Goal: Information Seeking & Learning: Learn about a topic

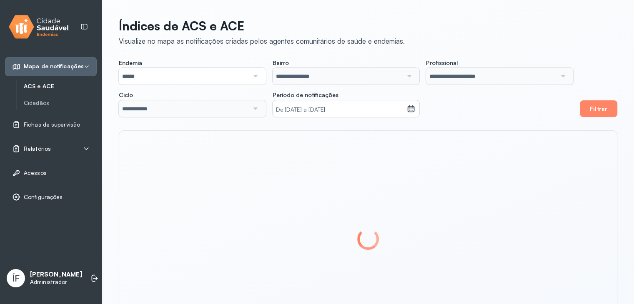
click at [40, 149] on span "Relatórios" at bounding box center [37, 148] width 27 height 7
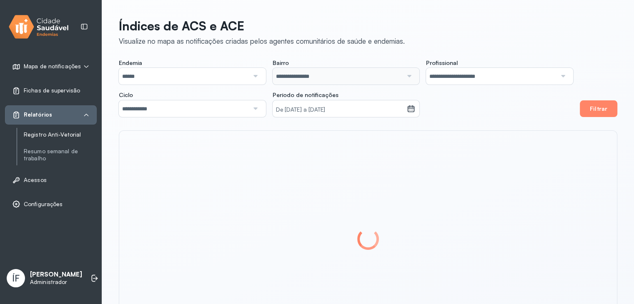
click at [62, 135] on link "Registro Anti-Vetorial" at bounding box center [60, 134] width 73 height 7
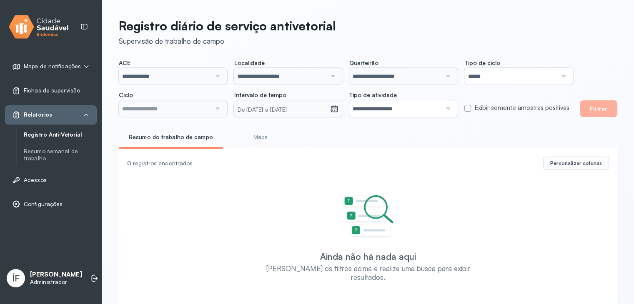
click at [251, 140] on link "Mapa" at bounding box center [261, 137] width 62 height 14
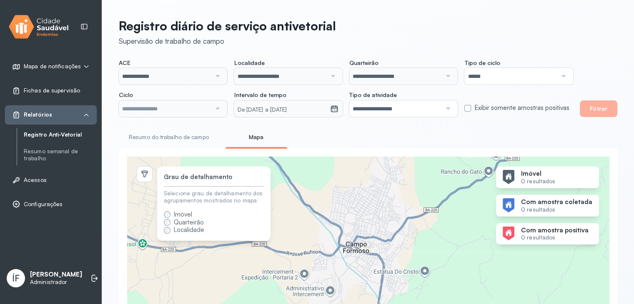
type input "**********"
click at [57, 278] on p "[PERSON_NAME]" at bounding box center [56, 275] width 52 height 8
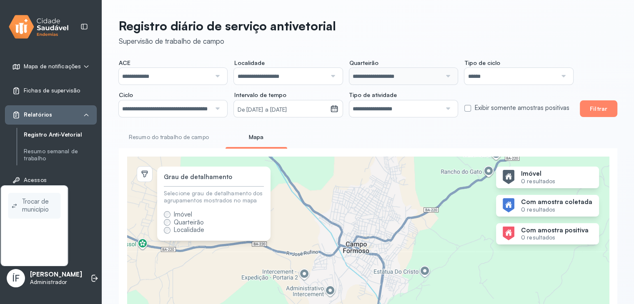
click at [48, 204] on span "Trocar de município" at bounding box center [39, 205] width 35 height 19
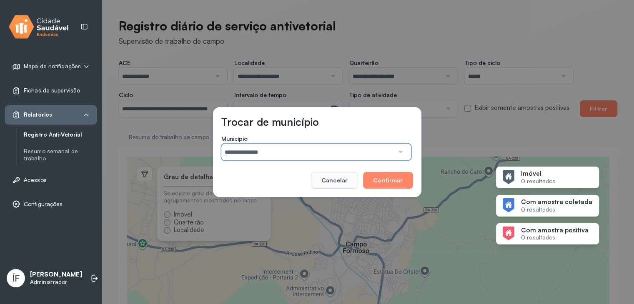
click at [276, 156] on input "**********" at bounding box center [307, 152] width 172 height 17
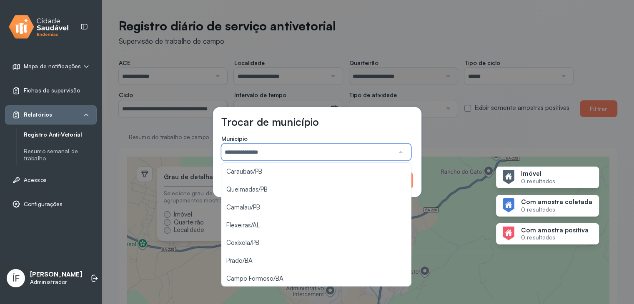
click at [328, 118] on div "Trocar de município" at bounding box center [317, 125] width 192 height 20
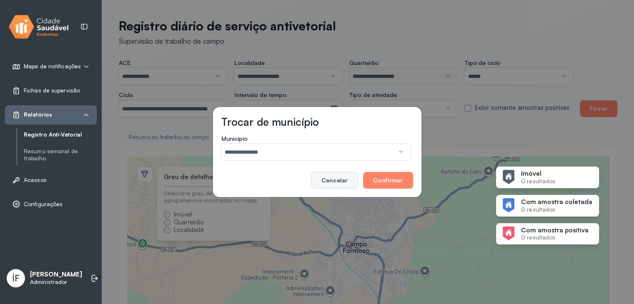
click at [338, 172] on button "Cancelar" at bounding box center [334, 180] width 47 height 17
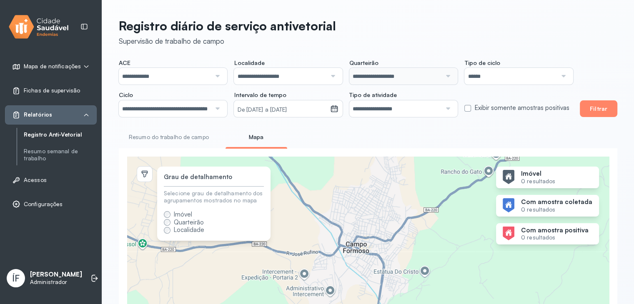
click at [62, 67] on span "Mapa de notificações" at bounding box center [52, 66] width 57 height 7
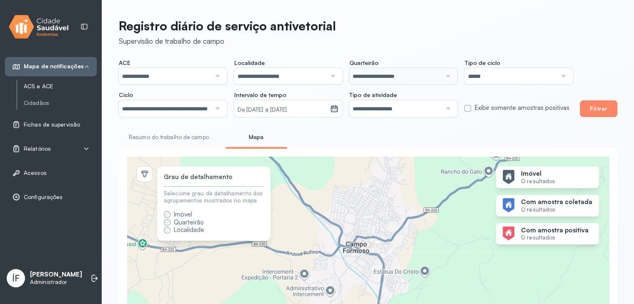
click at [43, 84] on link "ACS e ACE" at bounding box center [60, 86] width 73 height 7
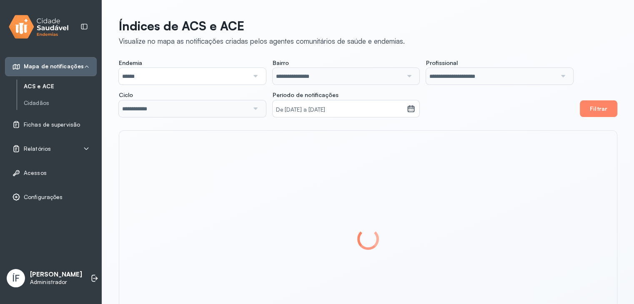
click at [55, 280] on p "Administrador" at bounding box center [56, 282] width 52 height 7
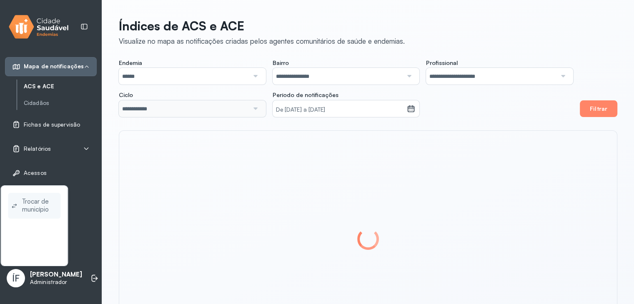
click at [15, 202] on icon at bounding box center [14, 205] width 6 height 9
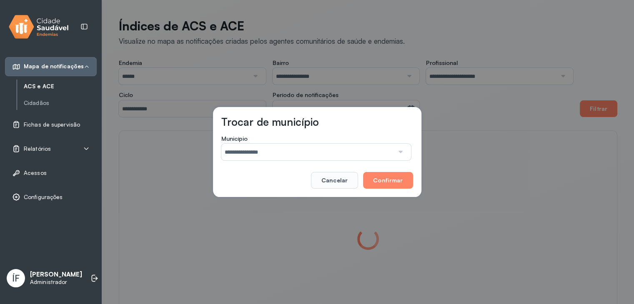
click at [280, 155] on input "**********" at bounding box center [307, 152] width 172 height 17
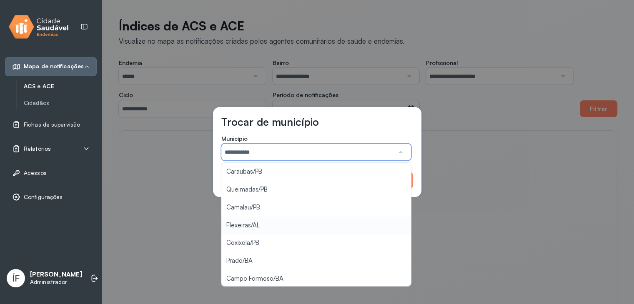
click at [278, 220] on div "**********" at bounding box center [317, 152] width 634 height 304
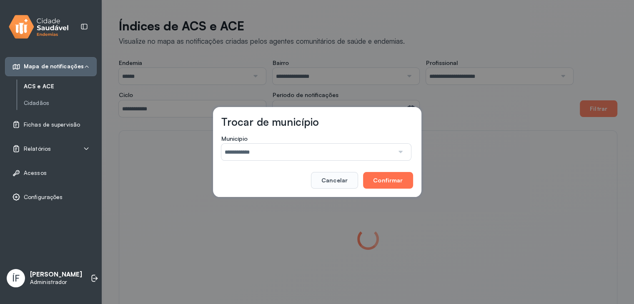
click at [398, 182] on button "Confirmar" at bounding box center [388, 180] width 50 height 17
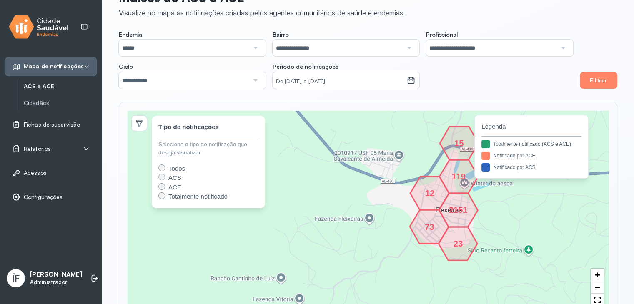
scroll to position [57, 0]
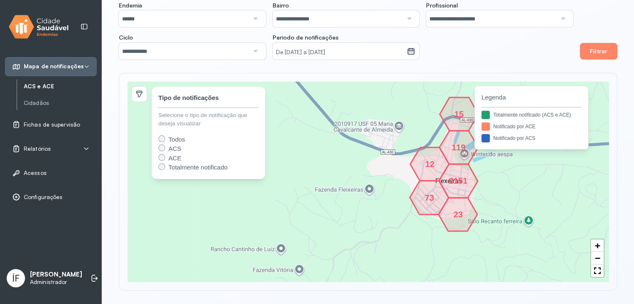
click at [42, 152] on div "Relatórios" at bounding box center [51, 148] width 92 height 19
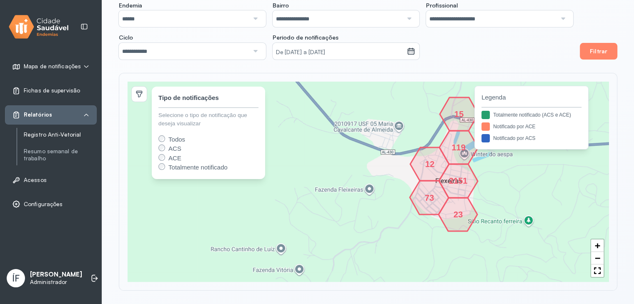
click at [59, 136] on link "Registro Anti-Vetorial" at bounding box center [60, 134] width 73 height 7
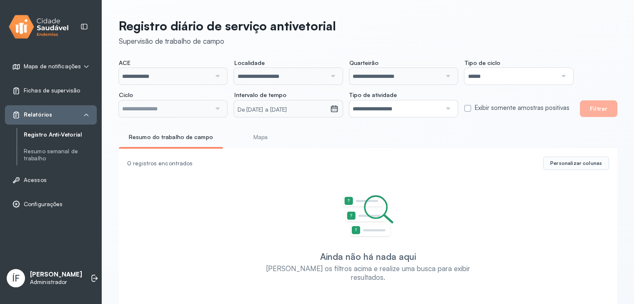
type input "**********"
click at [608, 106] on button "Filtrar" at bounding box center [597, 108] width 37 height 17
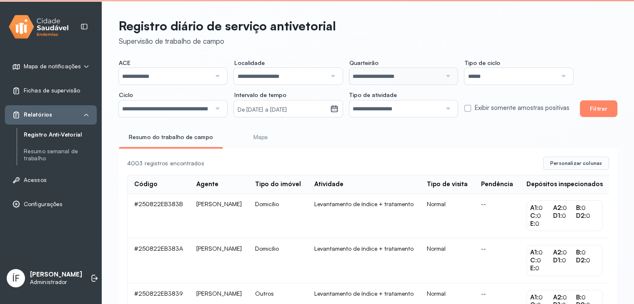
click at [260, 140] on link "Mapa" at bounding box center [261, 137] width 62 height 14
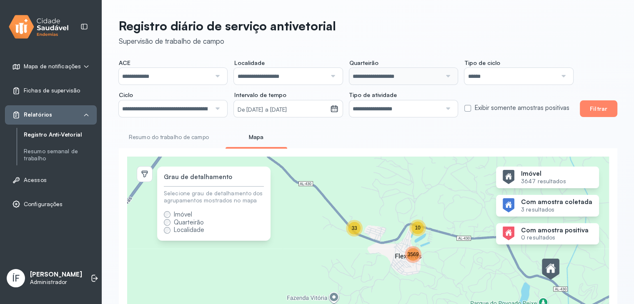
click at [410, 257] on span "3569" at bounding box center [412, 255] width 11 height 6
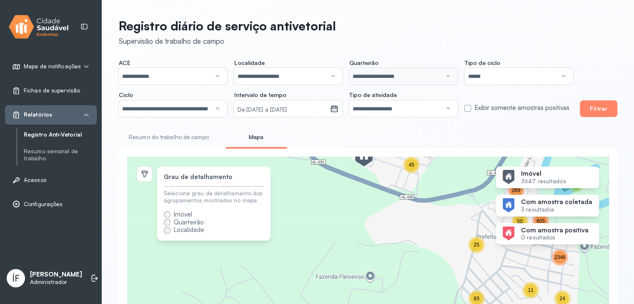
click at [473, 248] on div "25" at bounding box center [476, 245] width 12 height 12
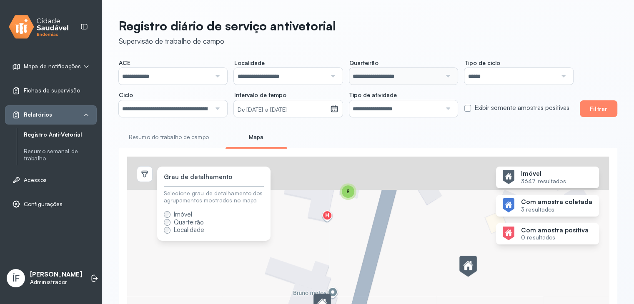
drag, startPoint x: 387, startPoint y: 275, endPoint x: 377, endPoint y: 254, distance: 23.8
click at [390, 278] on div "8 15 + −" at bounding box center [368, 257] width 482 height 201
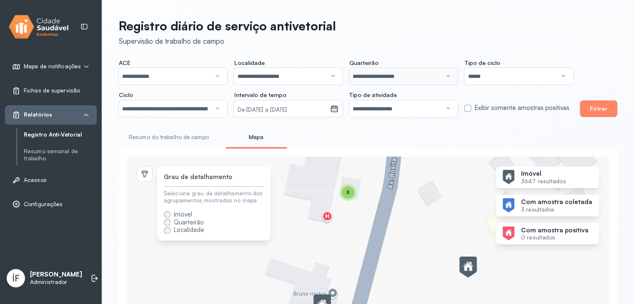
click at [349, 204] on div "8 15 + −" at bounding box center [368, 257] width 482 height 201
click at [353, 193] on div "8" at bounding box center [348, 192] width 12 height 12
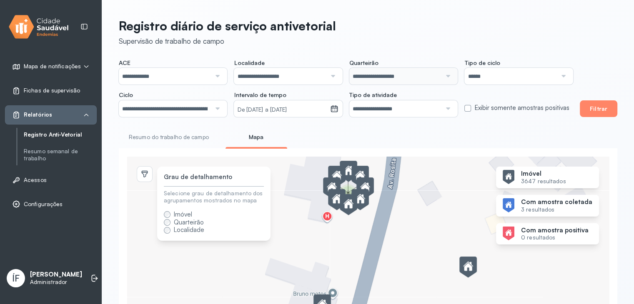
click at [362, 202] on img at bounding box center [359, 200] width 17 height 22
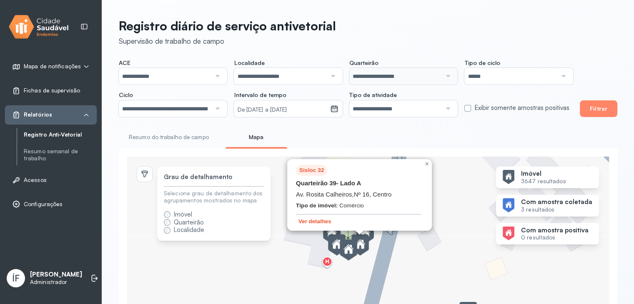
click at [323, 221] on button "Ver detalhes" at bounding box center [315, 221] width 38 height 7
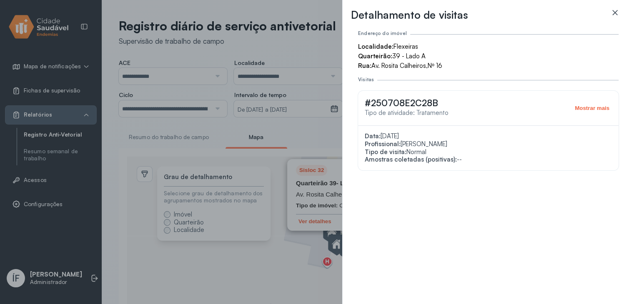
click at [613, 15] on icon at bounding box center [614, 12] width 8 height 8
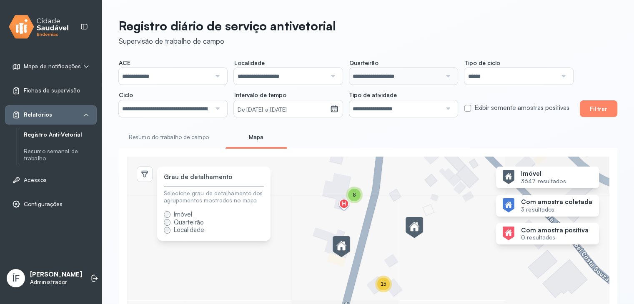
drag, startPoint x: 482, startPoint y: 217, endPoint x: 399, endPoint y: 178, distance: 91.1
click at [402, 180] on div "3 13 3 248 9 4 50 132 4 280 12 6 11 4 3 13 27 16 4 3 6 9 18 2 22 86 6 2 51 76 2…" at bounding box center [368, 257] width 482 height 201
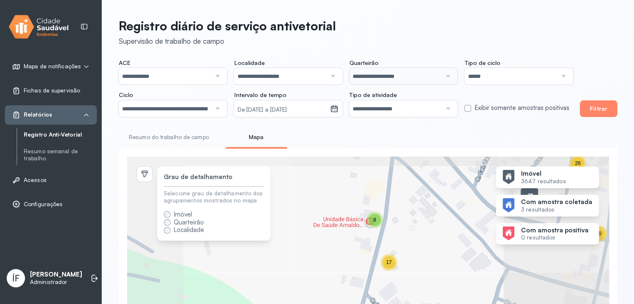
drag, startPoint x: 520, startPoint y: 264, endPoint x: 286, endPoint y: 219, distance: 238.3
click at [261, 227] on div "Grau de detalhamento Selecione grau de detalhamento dos agrupamentos mostrados …" at bounding box center [368, 257] width 482 height 201
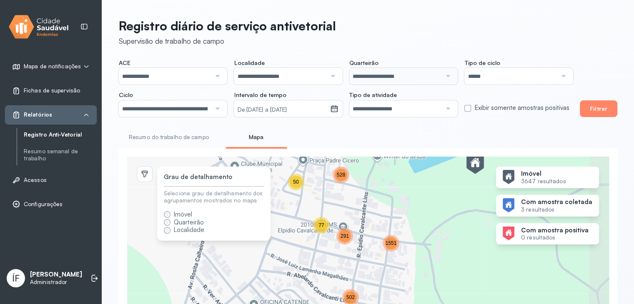
drag, startPoint x: 419, startPoint y: 238, endPoint x: 332, endPoint y: 246, distance: 87.4
click at [332, 246] on div "8 33 33 53 12 6 26 6 283 4 24 291 502 1551 77 528 50 5 15 63 9 25 + −" at bounding box center [368, 257] width 482 height 201
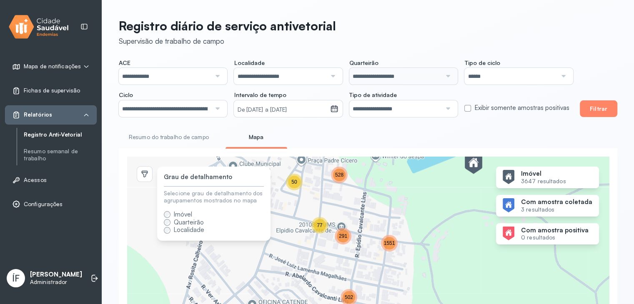
click at [390, 249] on div "1551" at bounding box center [389, 243] width 12 height 12
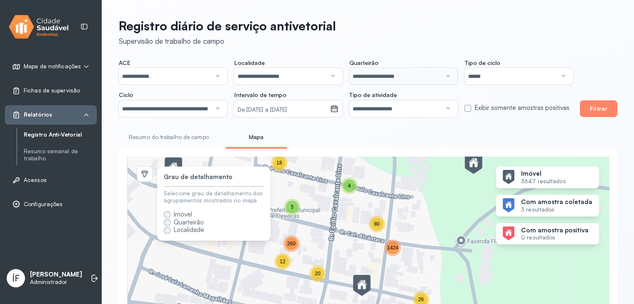
click at [392, 254] on div "1424" at bounding box center [392, 248] width 12 height 12
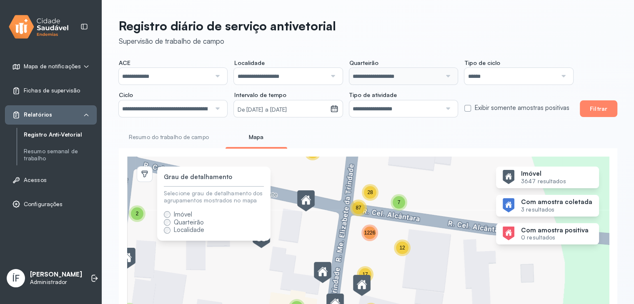
click at [373, 241] on div "1226" at bounding box center [369, 233] width 17 height 17
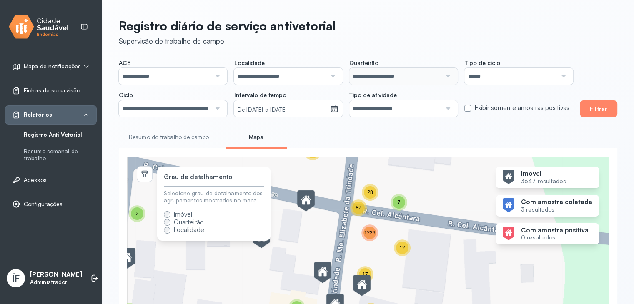
click at [368, 239] on div "1226" at bounding box center [369, 233] width 12 height 12
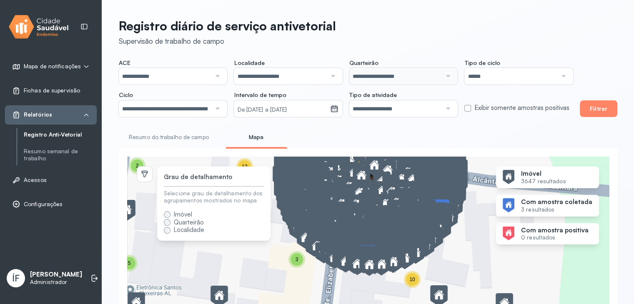
drag, startPoint x: 493, startPoint y: 212, endPoint x: 493, endPoint y: 164, distance: 47.9
click at [493, 164] on div "2 24 13 210 5 2 2 3 3 19 3 8 5 5 12 15 16 28 3 10 17 32 7 12 28 87 1226 6 2 2 2…" at bounding box center [368, 257] width 482 height 201
click at [383, 204] on img at bounding box center [384, 205] width 17 height 22
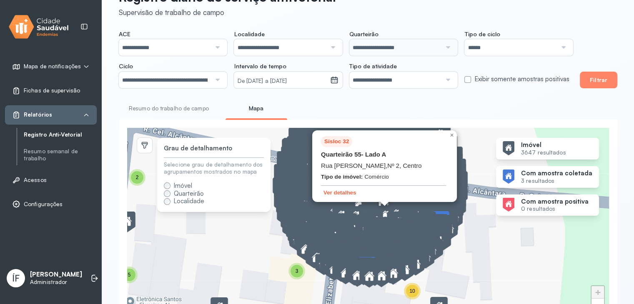
scroll to position [42, 0]
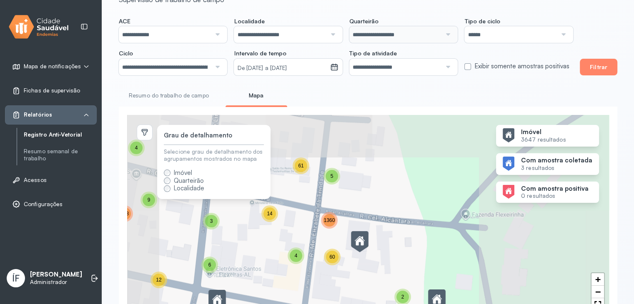
drag, startPoint x: 292, startPoint y: 250, endPoint x: 283, endPoint y: 261, distance: 13.6
click at [290, 261] on div "4" at bounding box center [296, 256] width 12 height 12
